Goal: Task Accomplishment & Management: Complete application form

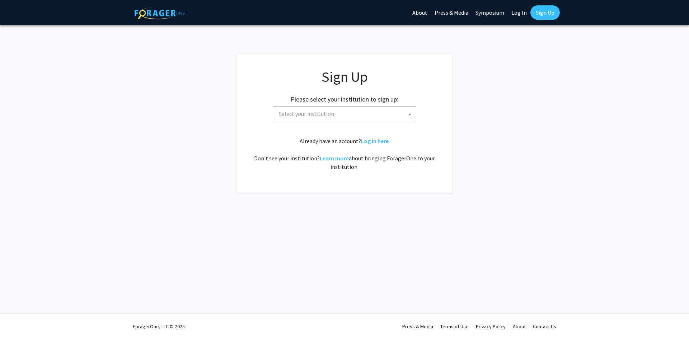
click at [353, 116] on span "Select your institution" at bounding box center [346, 114] width 140 height 15
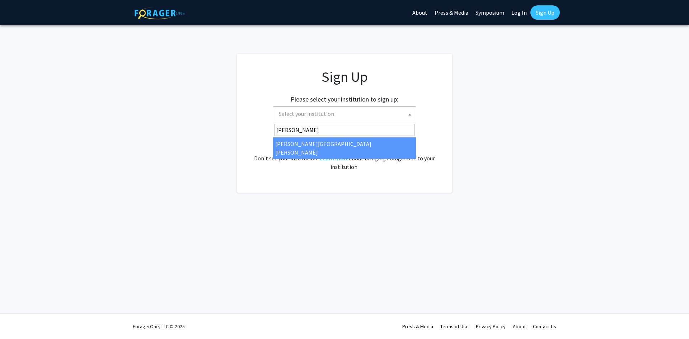
type input "[PERSON_NAME]"
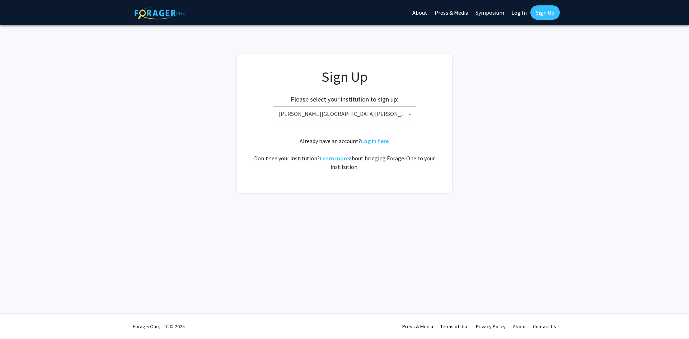
select select "1"
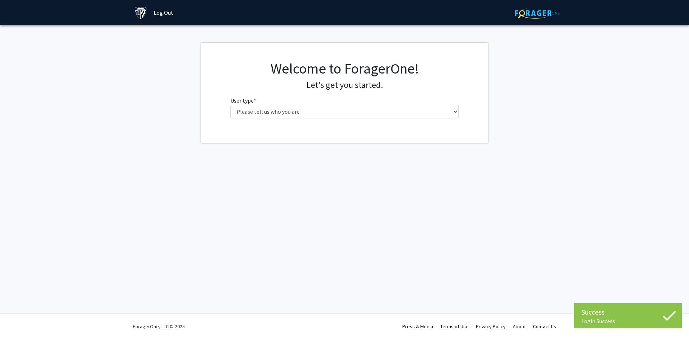
click at [372, 104] on fg-select "User type * required Please tell us who you are Undergraduate Student Master's …" at bounding box center [345, 107] width 229 height 22
click at [370, 110] on select "Please tell us who you are Undergraduate Student Master's Student Doctoral Cand…" at bounding box center [345, 112] width 229 height 14
select select "2: masters"
click at [231, 105] on select "Please tell us who you are Undergraduate Student Master's Student Doctoral Cand…" at bounding box center [345, 112] width 229 height 14
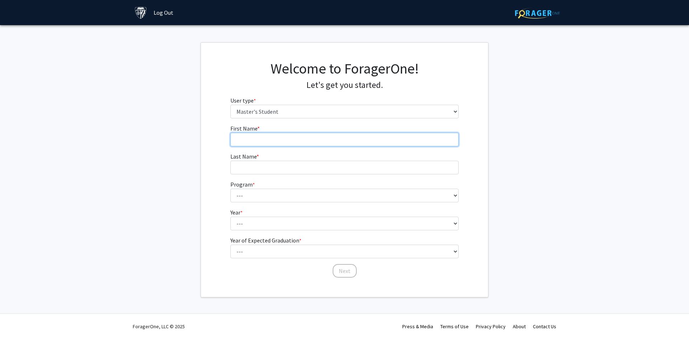
click at [319, 136] on input "First Name * required" at bounding box center [345, 140] width 229 height 14
type input "[PERSON_NAME]"
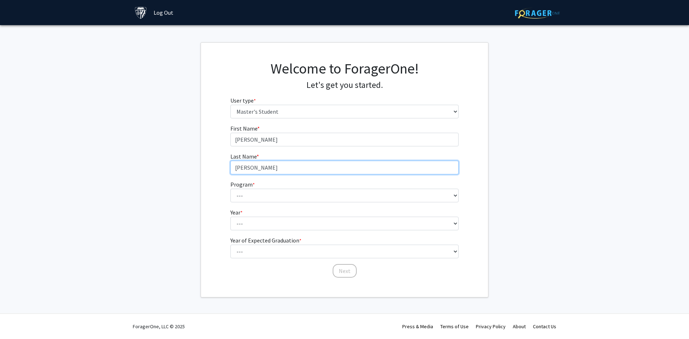
type input "[PERSON_NAME]"
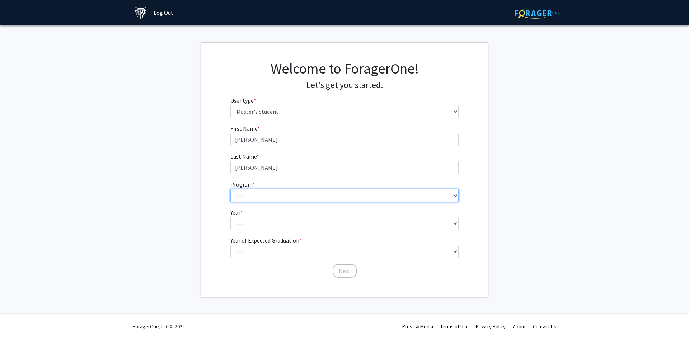
click at [439, 200] on select "--- Anatomy Education Applied and Computational Mathematics Applied Biomedical …" at bounding box center [345, 196] width 229 height 14
select select "142: 141"
click at [231, 189] on select "--- Anatomy Education Applied and Computational Mathematics Applied Biomedical …" at bounding box center [345, 196] width 229 height 14
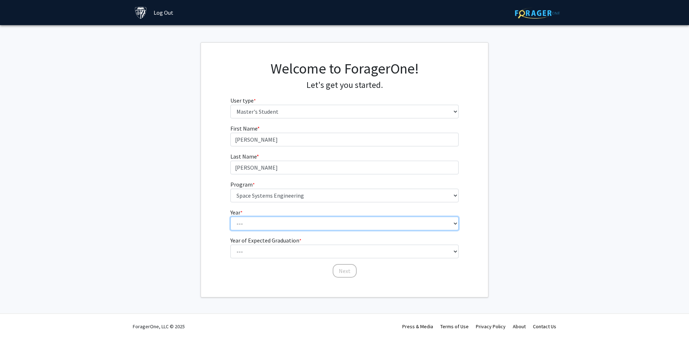
click at [252, 217] on select "--- First Year Second Year" at bounding box center [345, 224] width 229 height 14
select select "1: first_year"
click at [231, 217] on select "--- First Year Second Year" at bounding box center [345, 224] width 229 height 14
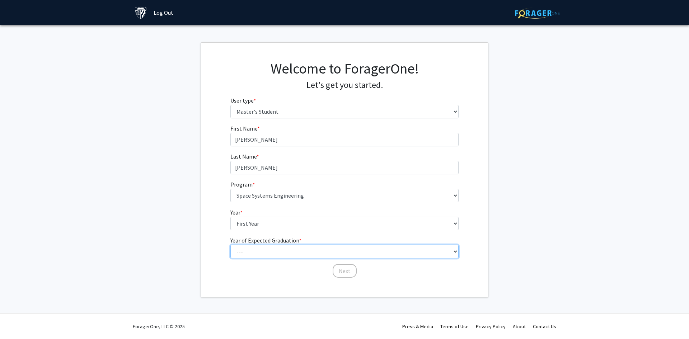
click at [251, 254] on select "--- 2025 2026 2027 2028 2029 2030 2031 2032 2033 2034" at bounding box center [345, 252] width 229 height 14
click at [231, 245] on select "--- 2025 2026 2027 2028 2029 2030 2031 2032 2033 2034" at bounding box center [345, 252] width 229 height 14
drag, startPoint x: 301, startPoint y: 251, endPoint x: 296, endPoint y: 245, distance: 7.7
click at [301, 251] on select "--- 2025 2026 2027 2028 2029 2030 2031 2032 2033 2034" at bounding box center [345, 252] width 229 height 14
select select "5: 2029"
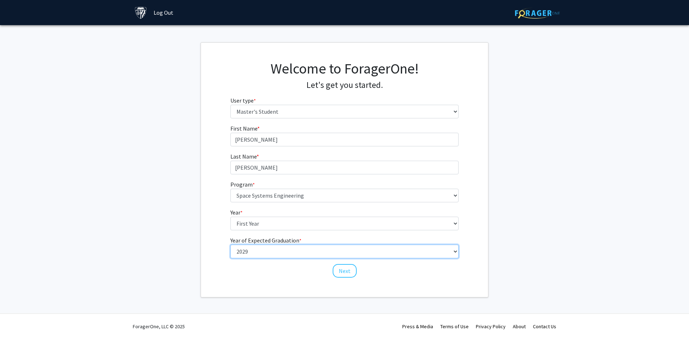
click at [231, 245] on select "--- 2025 2026 2027 2028 2029 2030 2031 2032 2033 2034" at bounding box center [345, 252] width 229 height 14
click at [340, 271] on button "Next" at bounding box center [345, 271] width 24 height 14
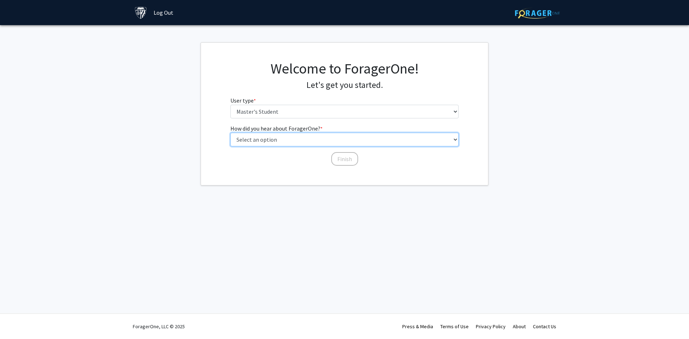
click at [275, 140] on select "Select an option Peer/student recommendation Faculty/staff recommendation Unive…" at bounding box center [345, 140] width 229 height 14
select select "3: university_website"
click at [231, 133] on select "Select an option Peer/student recommendation Faculty/staff recommendation Unive…" at bounding box center [345, 140] width 229 height 14
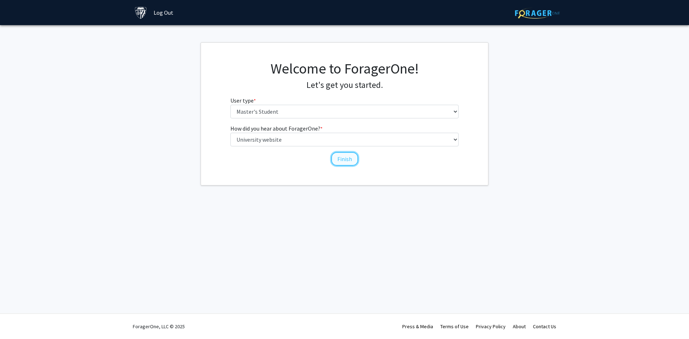
click at [344, 161] on button "Finish" at bounding box center [344, 159] width 27 height 14
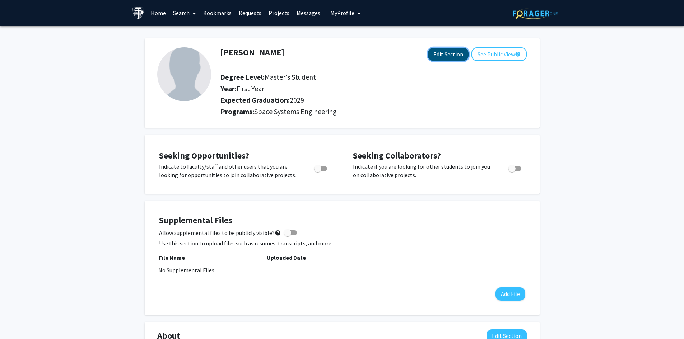
click at [456, 55] on button "Edit Section" at bounding box center [448, 54] width 41 height 13
select select "first_year"
select select "2029"
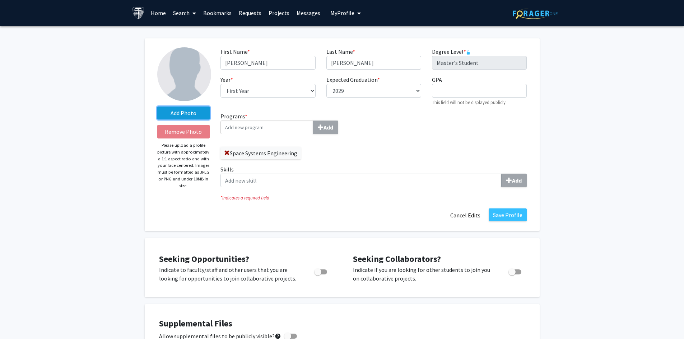
click at [191, 117] on label "Add Photo" at bounding box center [183, 113] width 53 height 13
click at [0, 0] on input "Add Photo" at bounding box center [0, 0] width 0 height 0
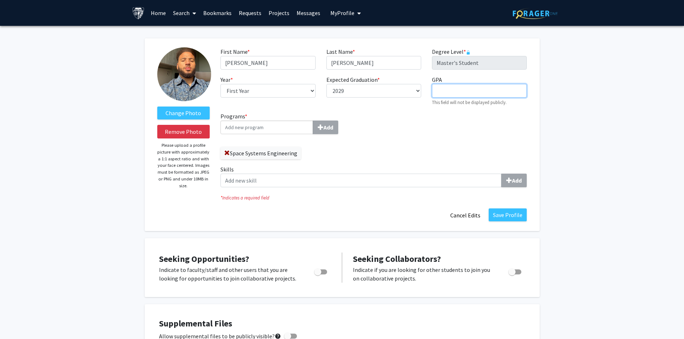
click at [460, 92] on input "GPA required" at bounding box center [479, 91] width 95 height 14
click at [445, 115] on div "Programs * Add Space Systems Engineering Skills Add" at bounding box center [373, 152] width 317 height 81
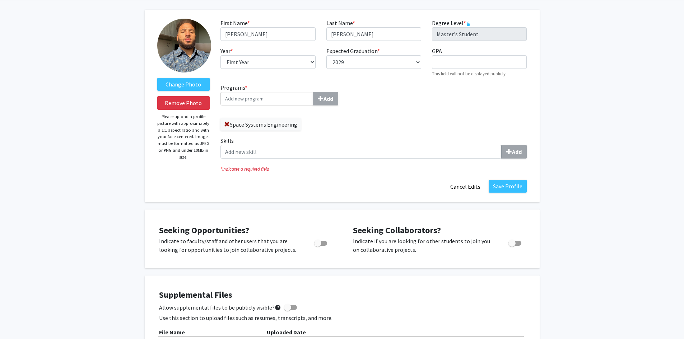
scroll to position [72, 0]
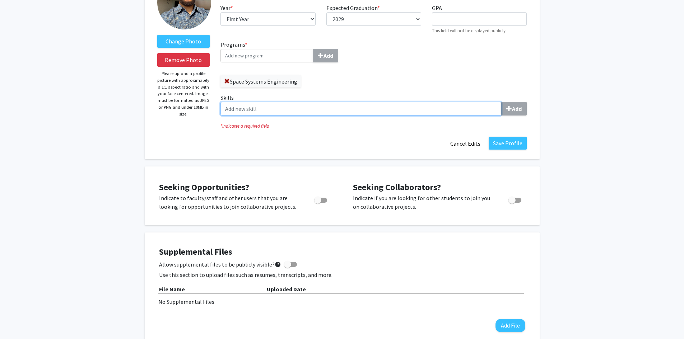
click at [293, 113] on input "Skills Add" at bounding box center [360, 109] width 281 height 14
type input "satellite engineering"
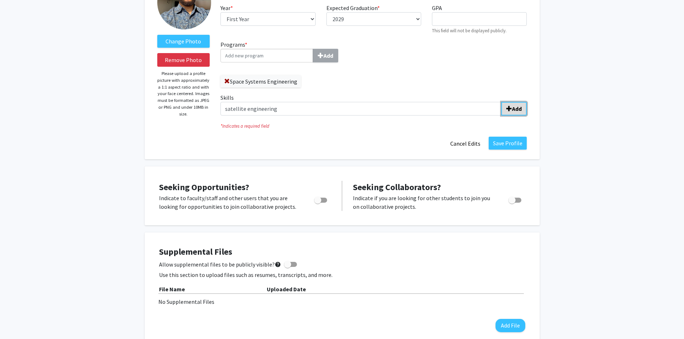
click at [509, 111] on span "submit" at bounding box center [509, 109] width 6 height 6
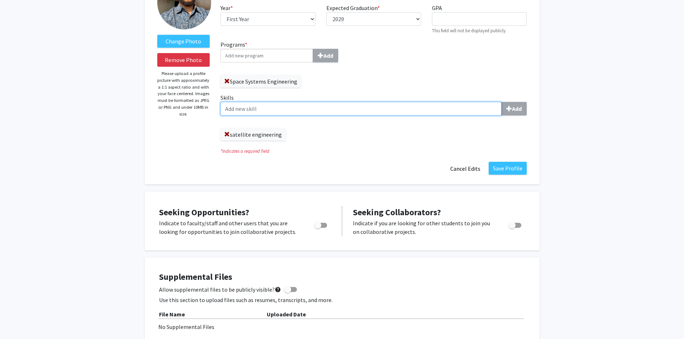
click at [358, 111] on input "Skills Add" at bounding box center [360, 109] width 281 height 14
type input "space systems engineering"
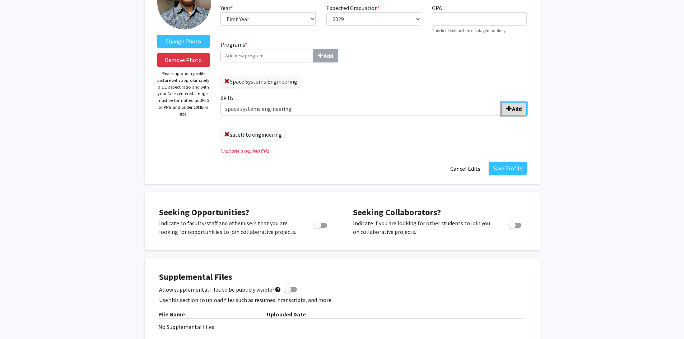
click at [515, 103] on button "Add" at bounding box center [513, 109] width 25 height 14
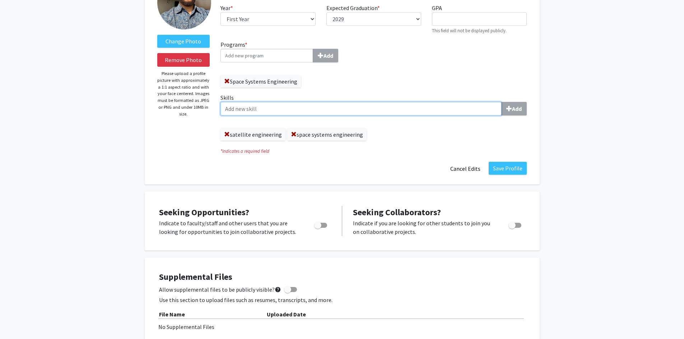
click at [300, 111] on input "Skills Add" at bounding box center [360, 109] width 281 height 14
type input "orbital mechanics"
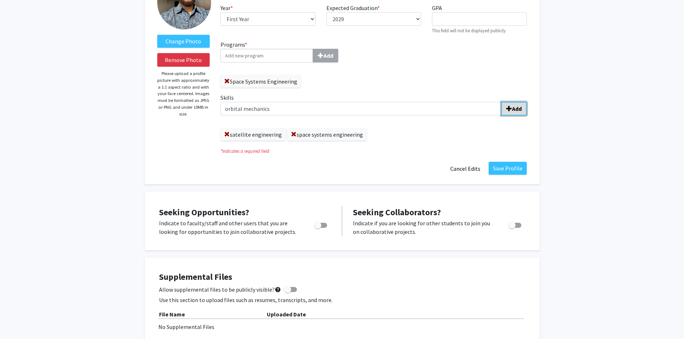
click at [521, 110] on b "Add" at bounding box center [517, 108] width 10 height 7
click at [510, 165] on button "Save Profile" at bounding box center [508, 168] width 38 height 13
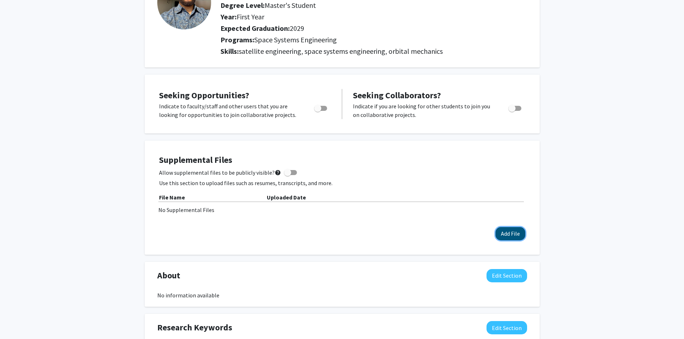
click at [496, 237] on button "Add File" at bounding box center [511, 233] width 30 height 13
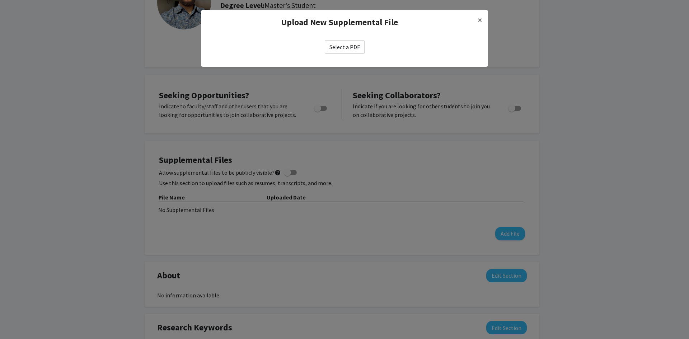
click at [349, 48] on label "Select a PDF" at bounding box center [345, 47] width 40 height 14
click at [0, 0] on input "Select a PDF" at bounding box center [0, 0] width 0 height 0
click at [483, 21] on button "×" at bounding box center [480, 20] width 16 height 20
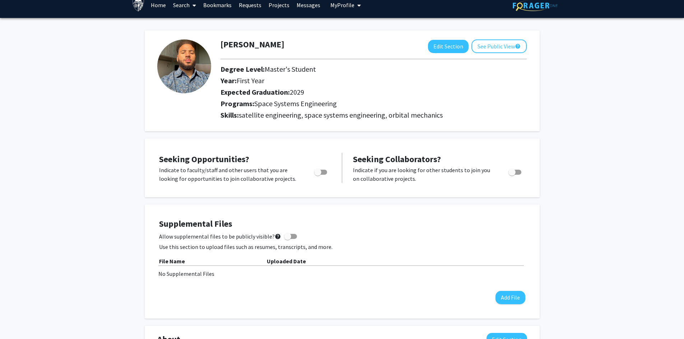
scroll to position [0, 0]
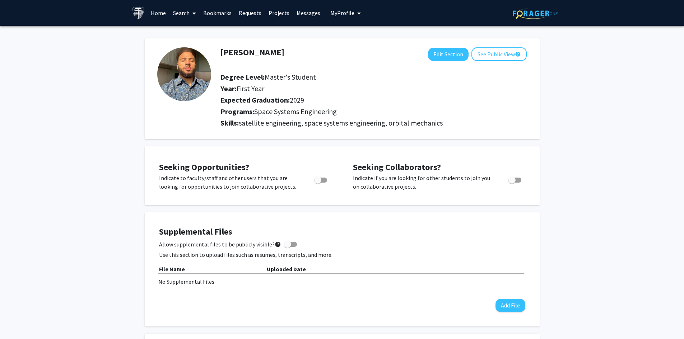
drag, startPoint x: 356, startPoint y: 14, endPoint x: 354, endPoint y: 11, distance: 3.8
click at [357, 13] on icon "My profile dropdown to access profile and logout" at bounding box center [359, 13] width 4 height 6
click at [306, 14] on link "Messages" at bounding box center [308, 12] width 31 height 25
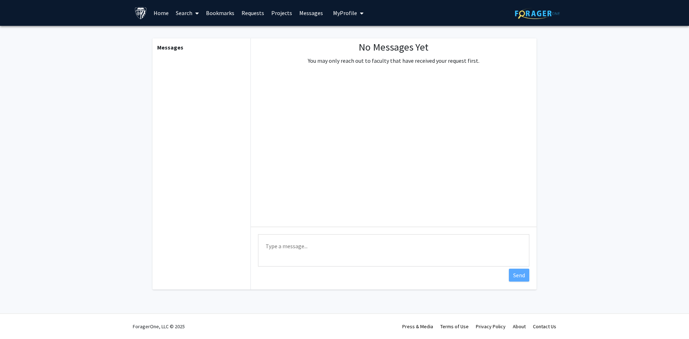
drag, startPoint x: 292, startPoint y: 14, endPoint x: 288, endPoint y: 13, distance: 4.0
click at [292, 14] on link "Projects" at bounding box center [282, 12] width 28 height 25
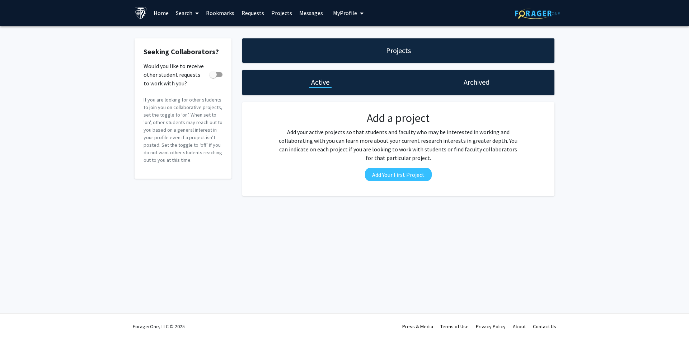
click at [248, 11] on link "Requests" at bounding box center [253, 12] width 30 height 25
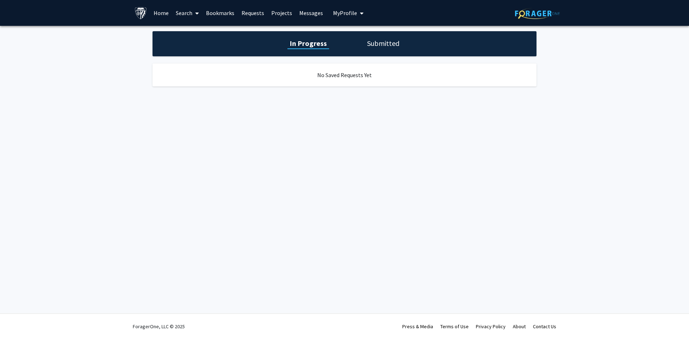
click at [222, 13] on link "Bookmarks" at bounding box center [221, 12] width 36 height 25
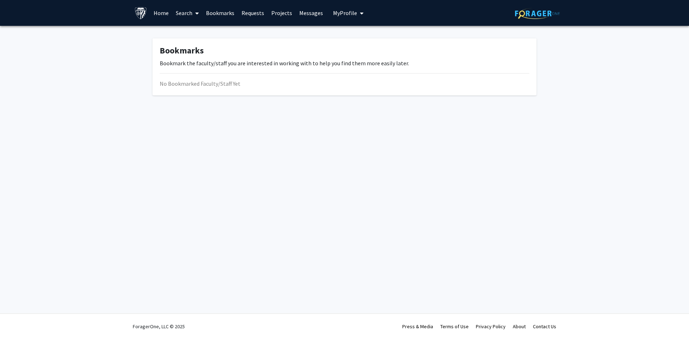
click at [200, 13] on link "Search" at bounding box center [187, 12] width 30 height 25
click at [198, 59] on span "Funding, Programs, & External Opportunities" at bounding box center [238, 62] width 133 height 14
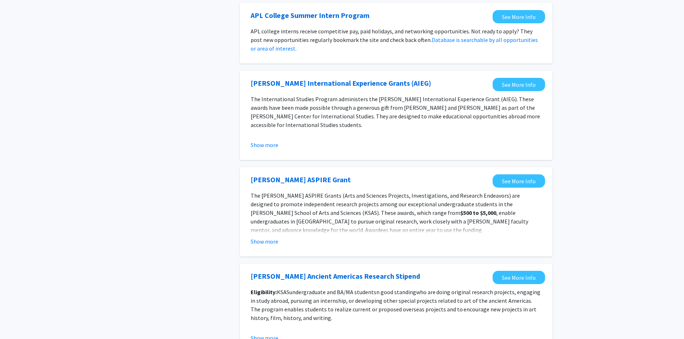
scroll to position [575, 0]
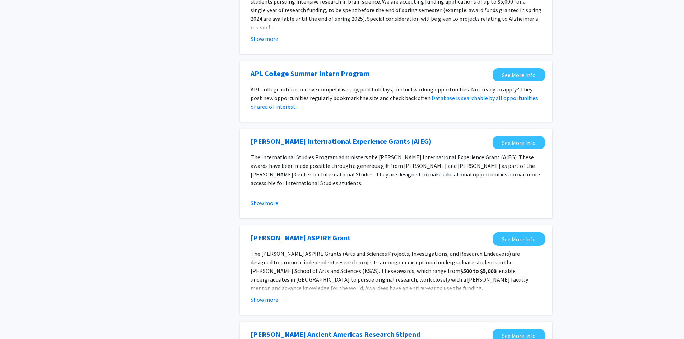
click at [175, 151] on div "Tags Opportunity Type Internal External" at bounding box center [181, 32] width 108 height 1009
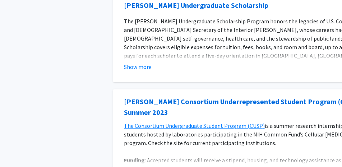
scroll to position [215, 0]
